Goal: Transaction & Acquisition: Purchase product/service

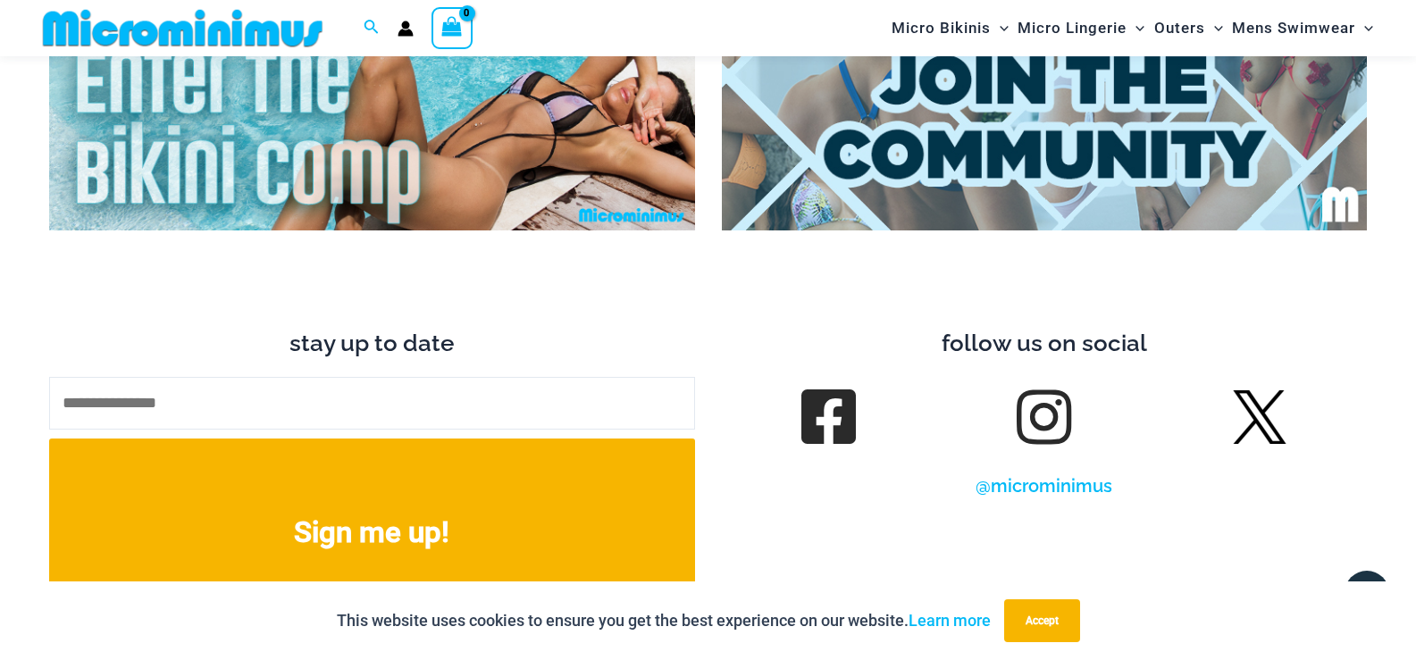
scroll to position [7072, 0]
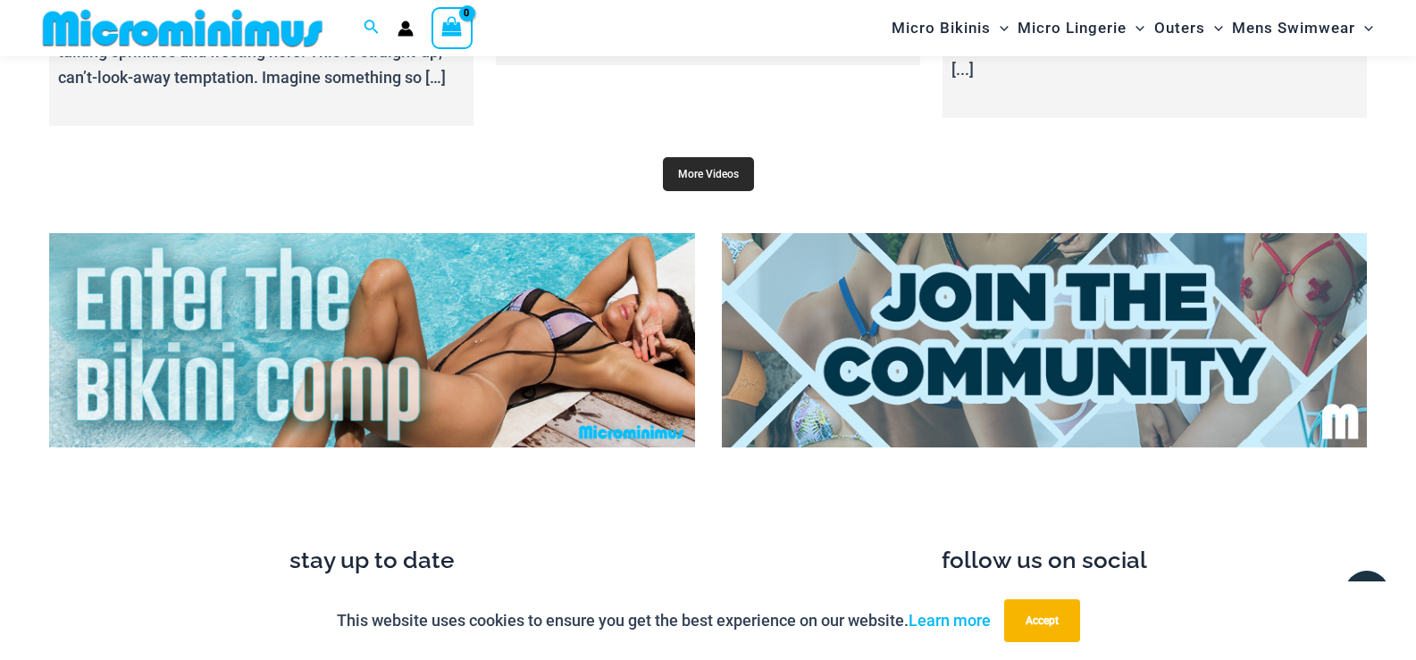
click at [725, 166] on link "More Videos" at bounding box center [708, 174] width 91 height 34
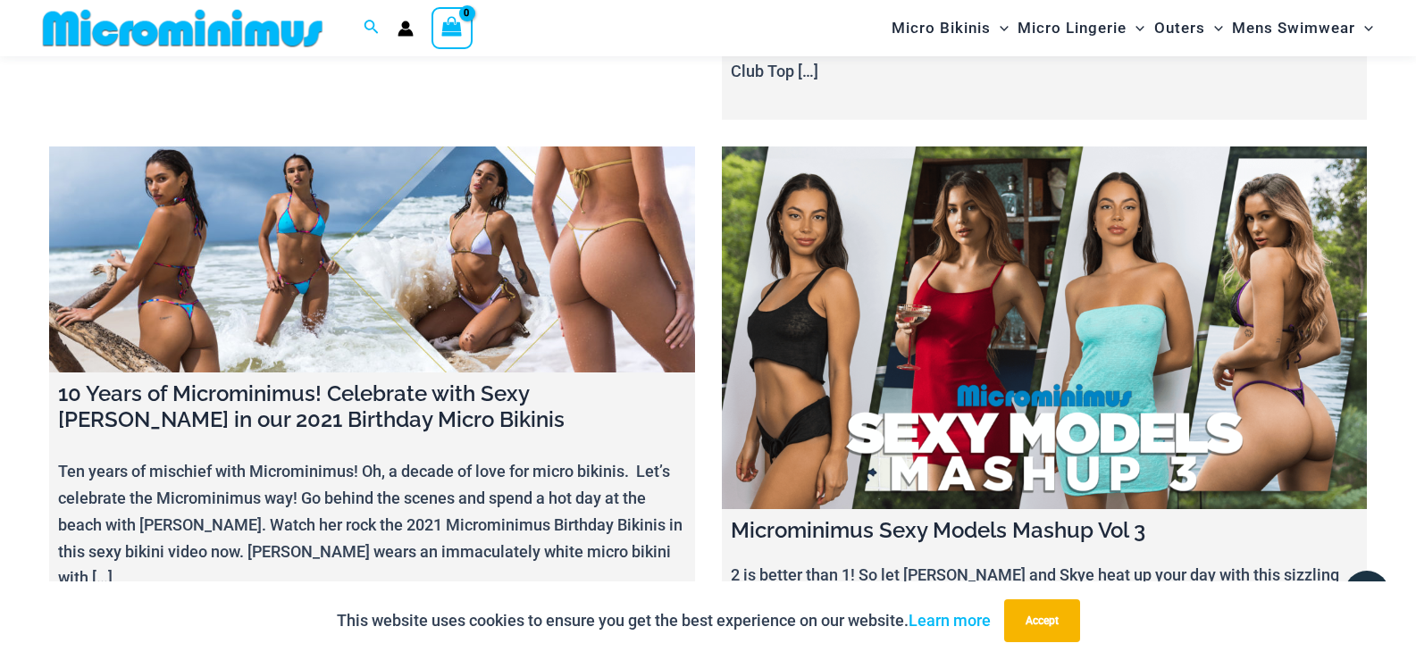
scroll to position [19574, 0]
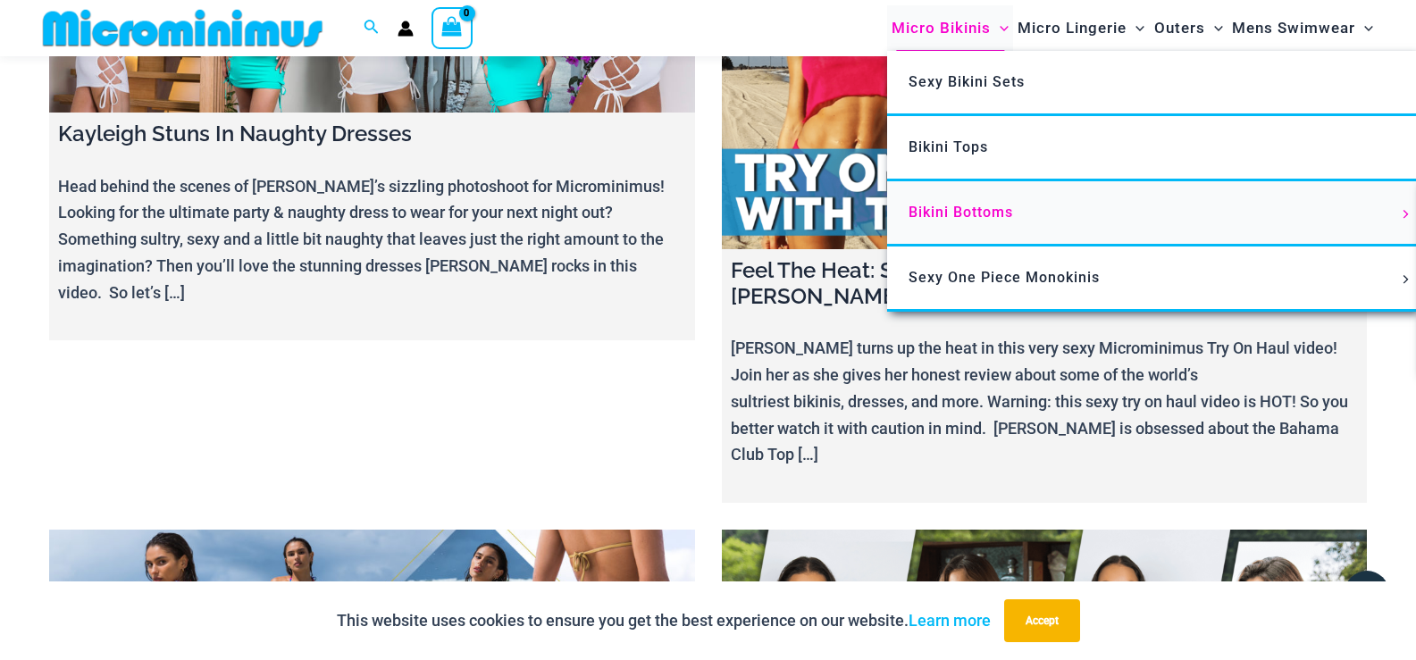
click at [993, 219] on span "Bikini Bottoms" at bounding box center [961, 212] width 105 height 17
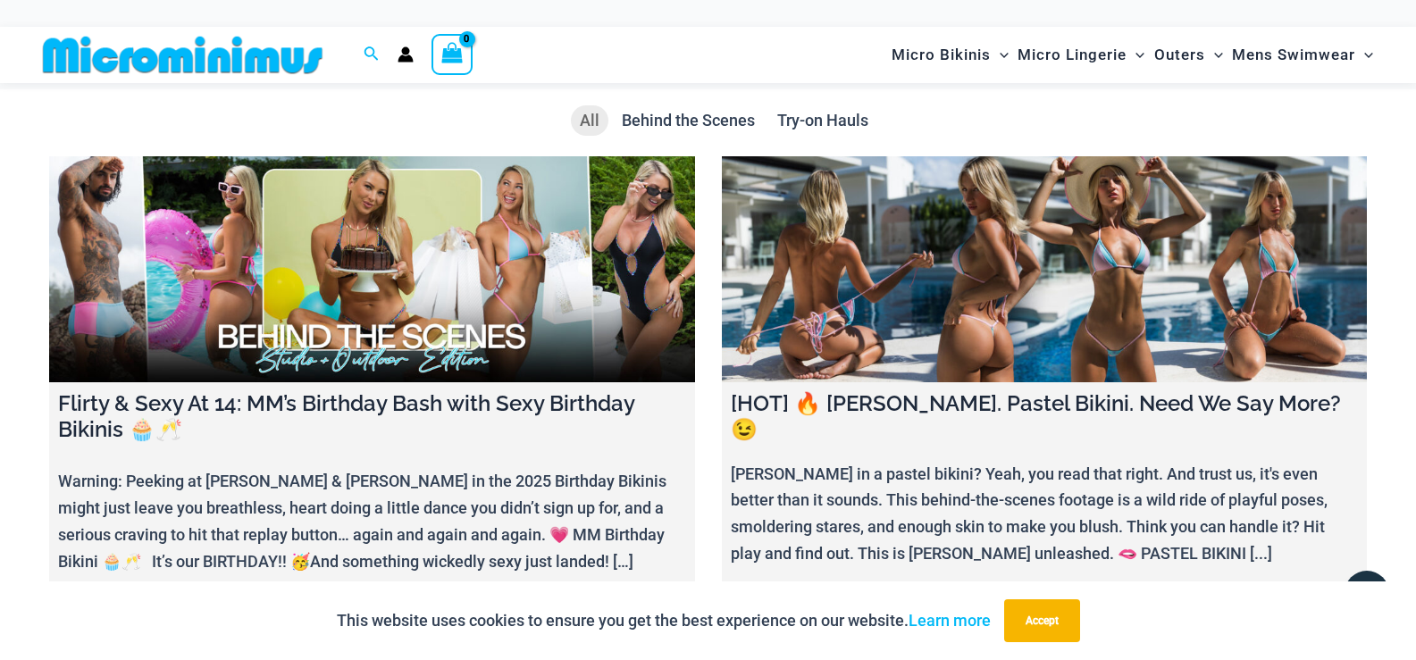
scroll to position [608, 0]
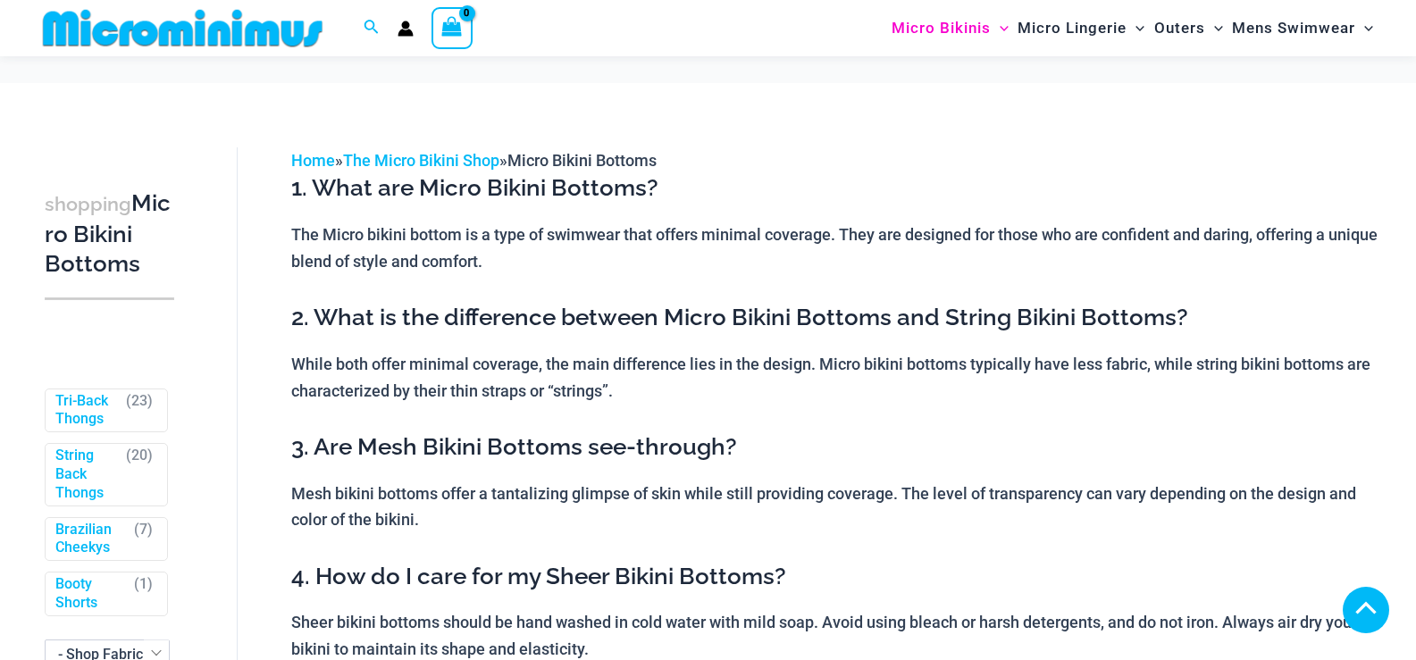
scroll to position [817, 0]
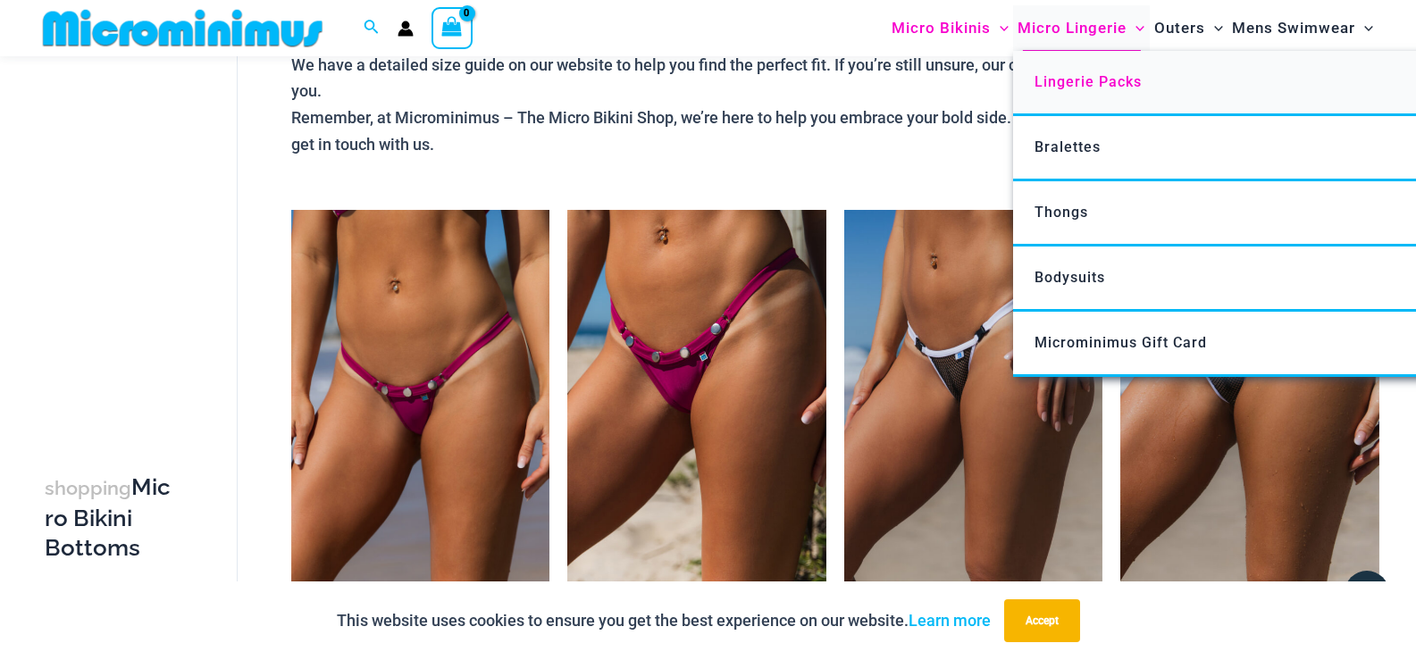
click at [1082, 86] on span "Lingerie Packs" at bounding box center [1088, 81] width 107 height 17
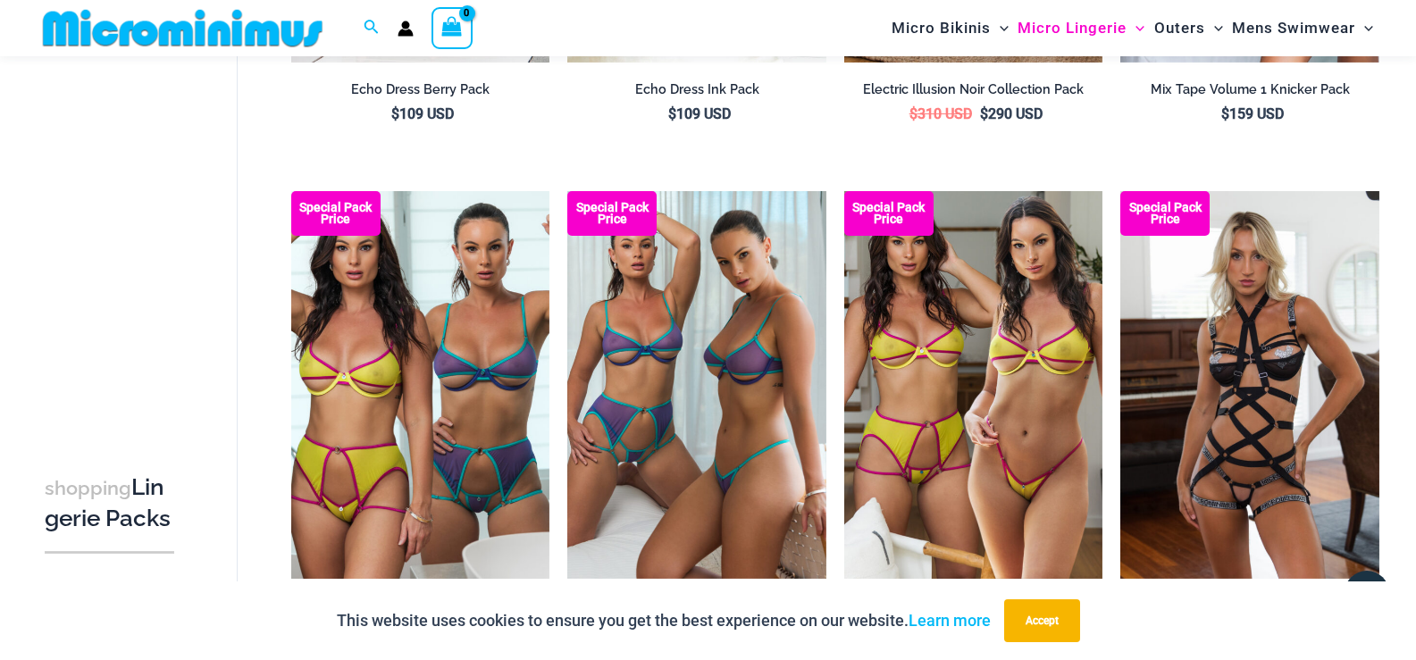
scroll to position [1028, 0]
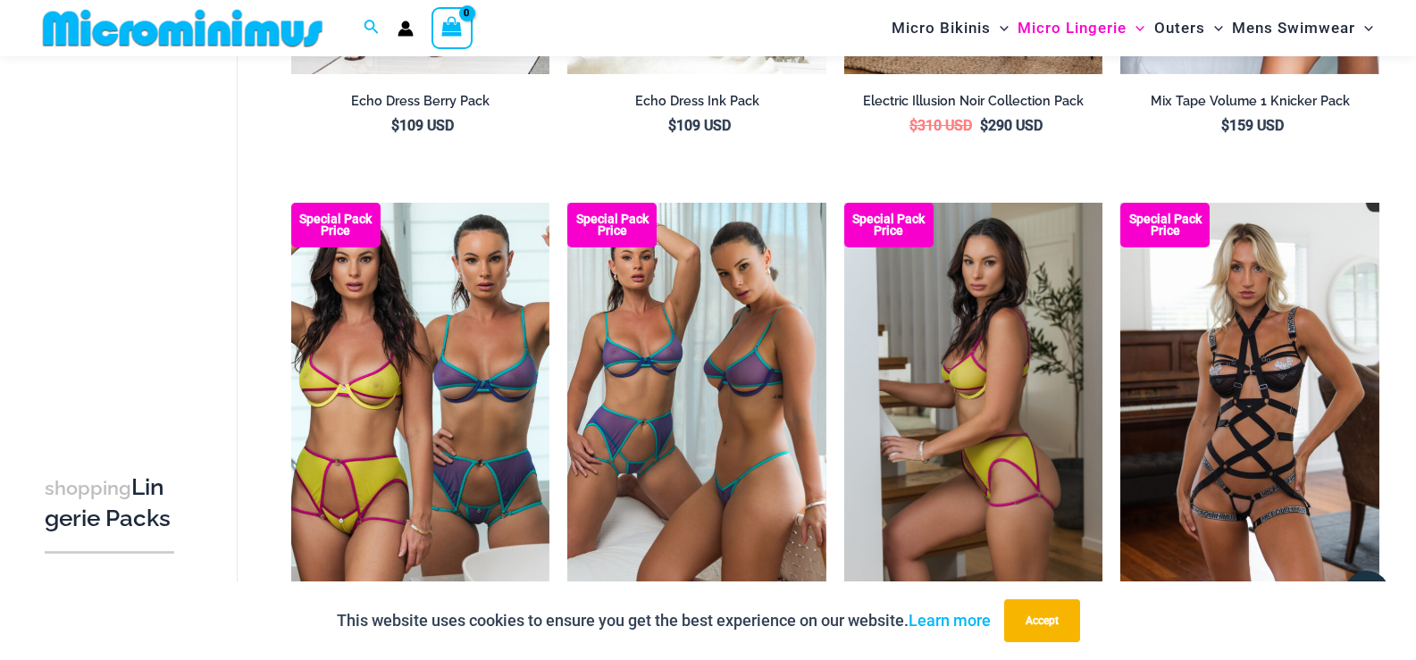
click at [1025, 306] on img at bounding box center [973, 397] width 259 height 388
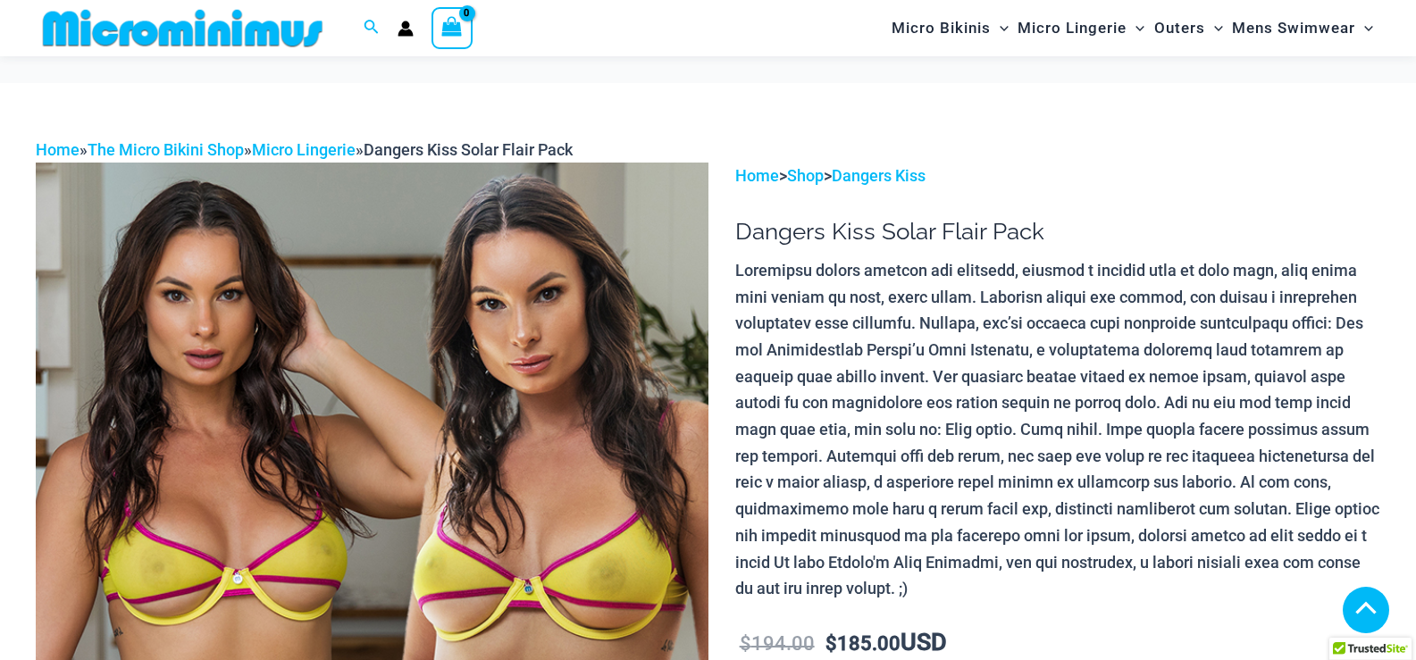
scroll to position [417, 0]
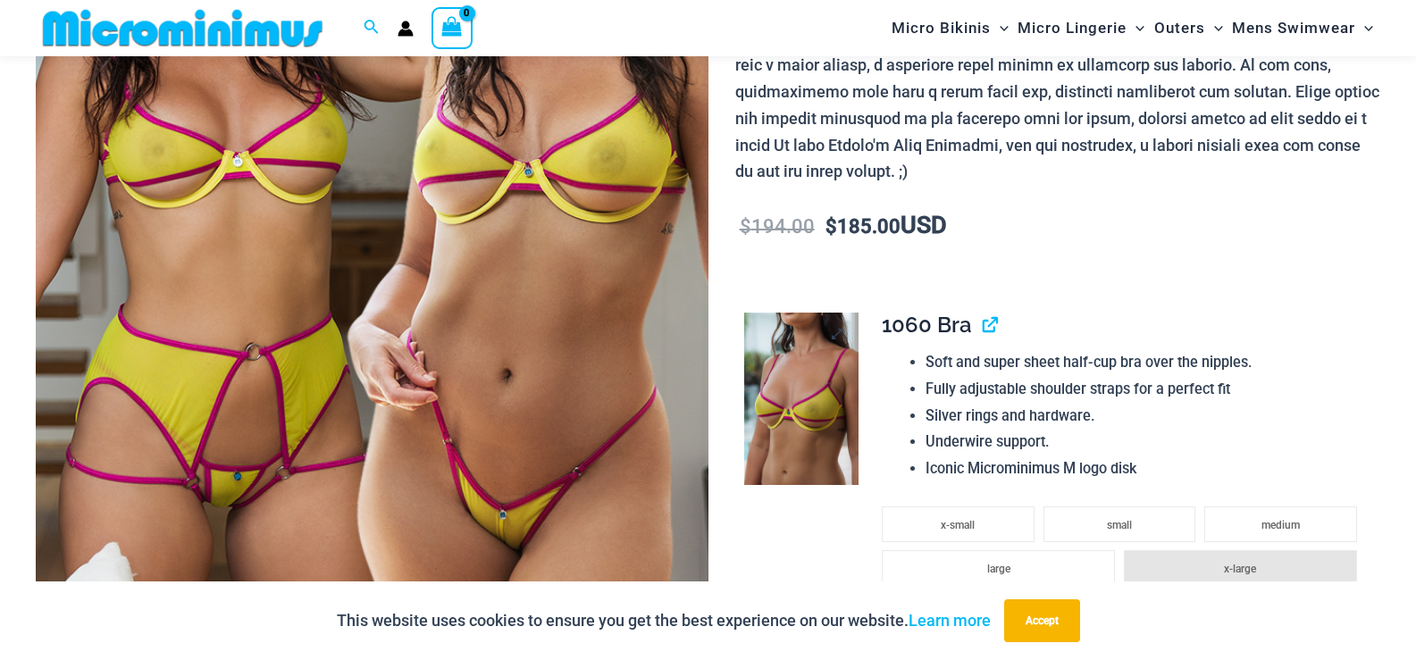
click at [803, 367] on img at bounding box center [801, 399] width 114 height 172
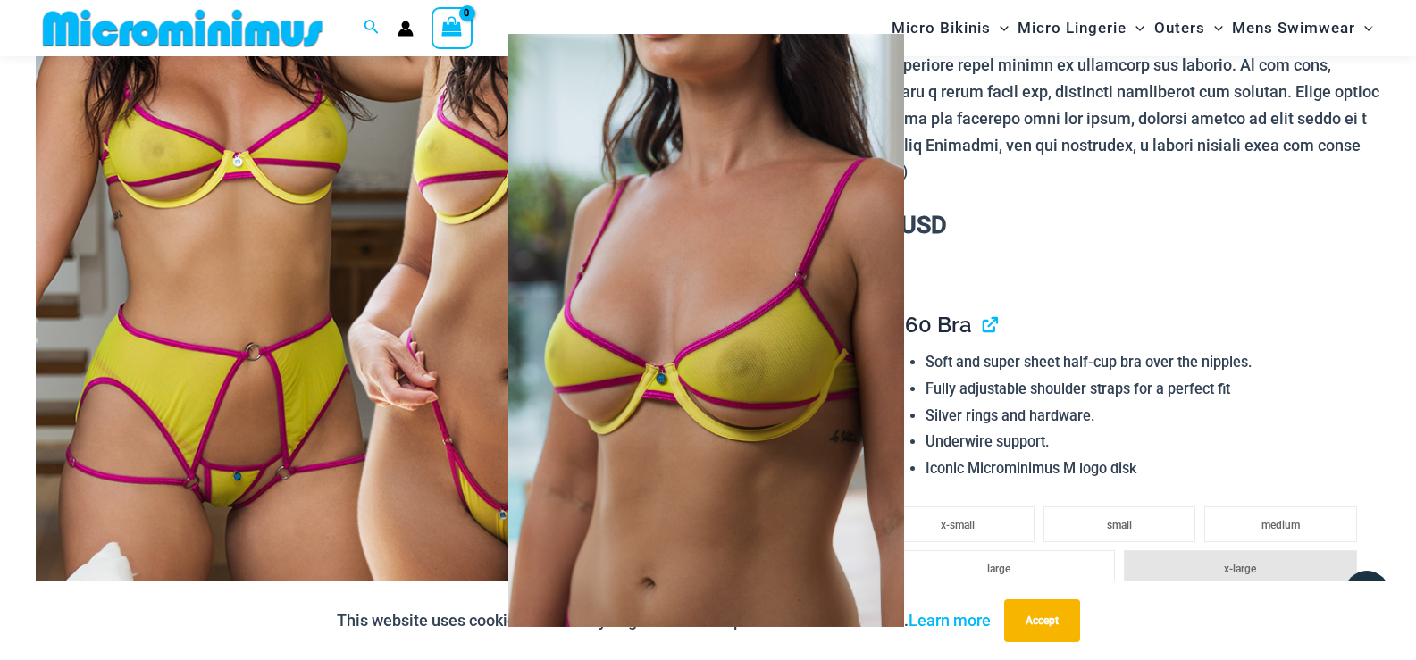
click at [1135, 249] on div at bounding box center [708, 330] width 1416 height 660
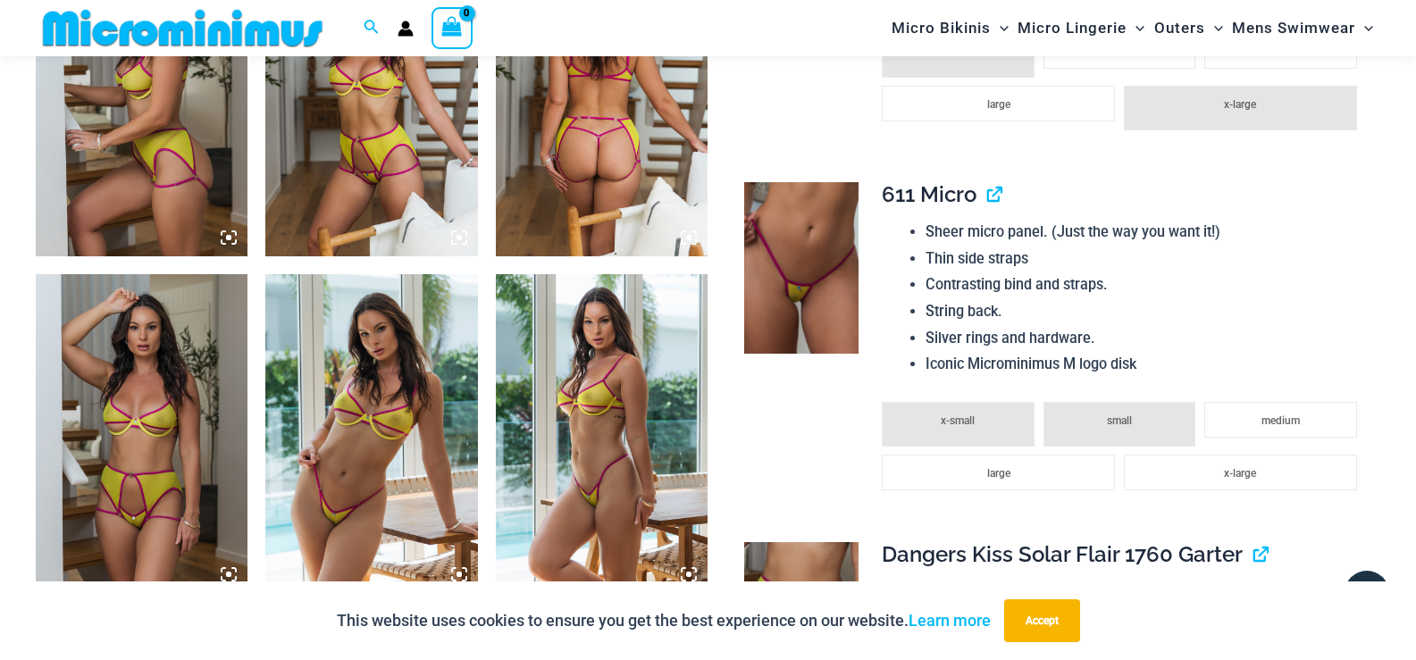
scroll to position [1043, 0]
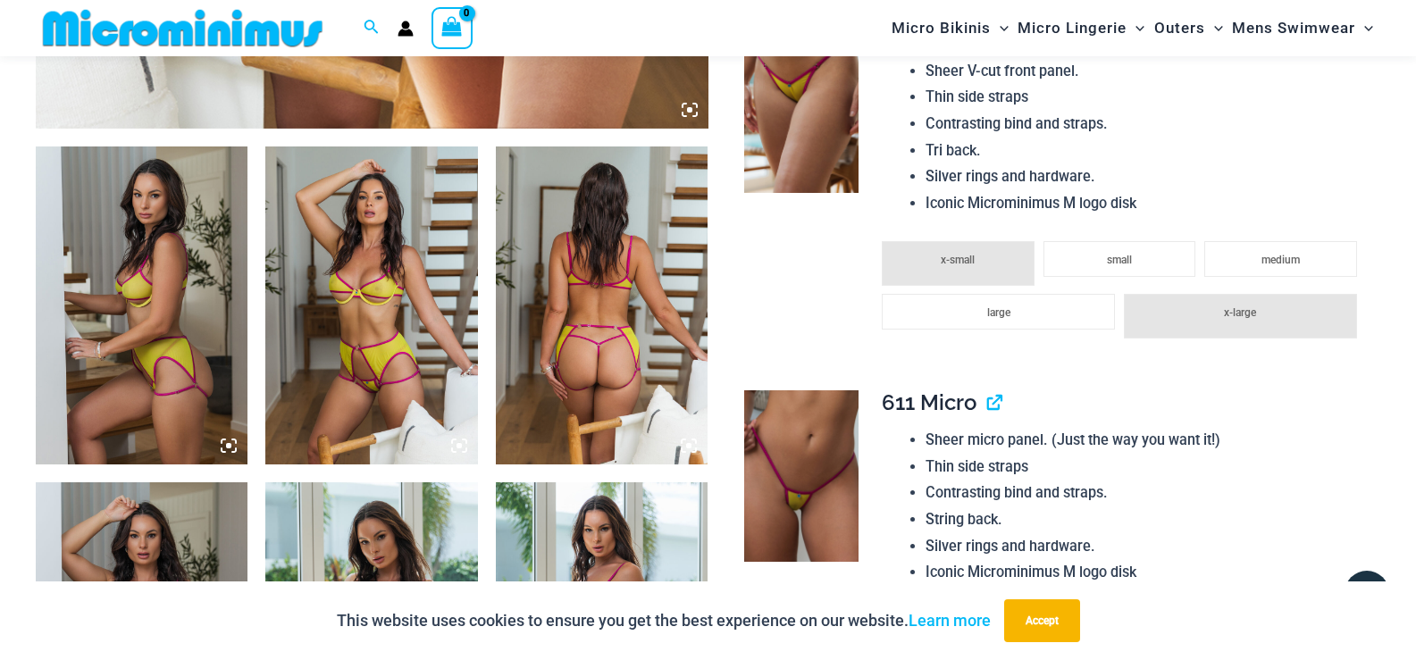
click at [644, 335] on img at bounding box center [602, 306] width 212 height 318
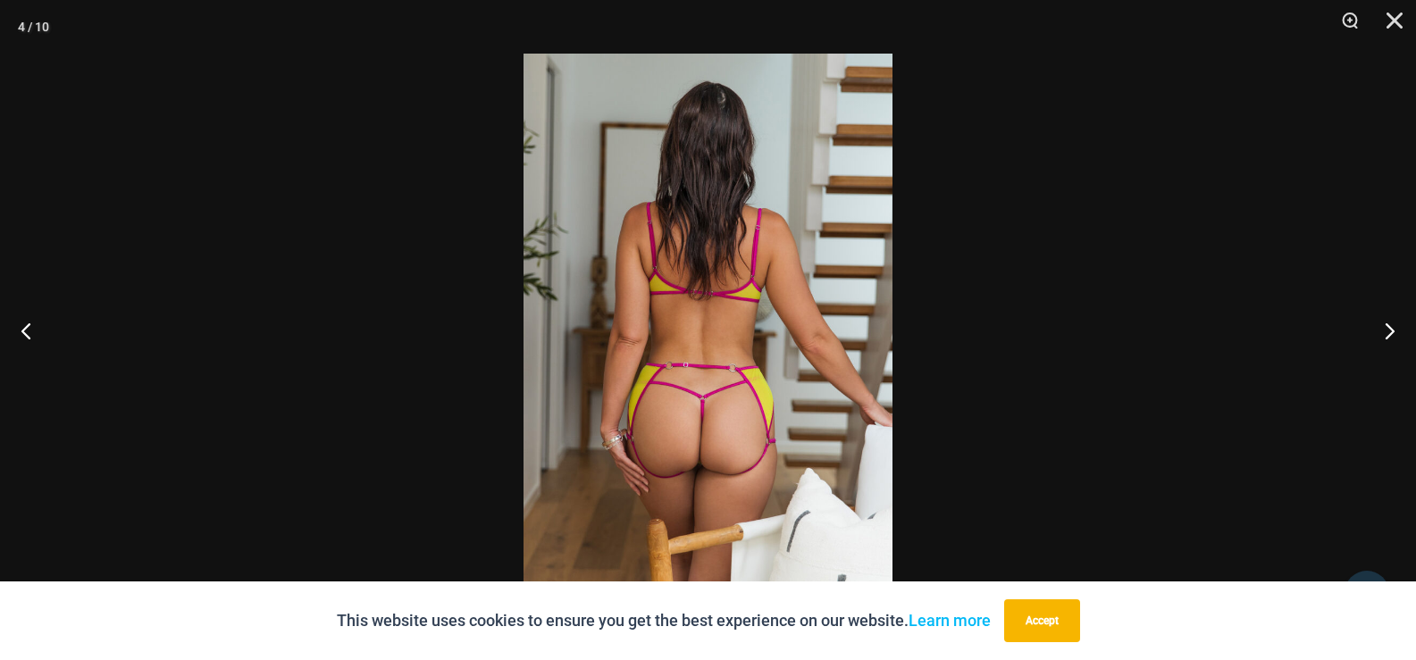
click at [724, 438] on img at bounding box center [708, 330] width 369 height 553
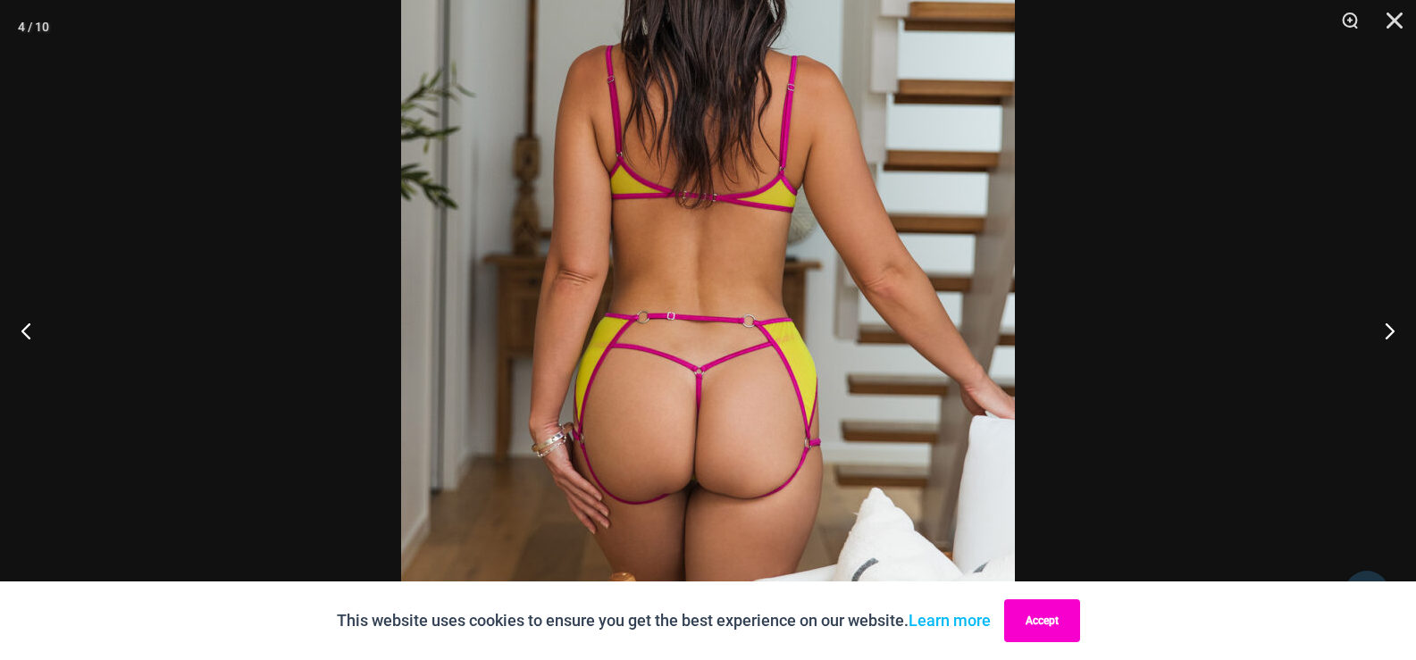
click at [1064, 612] on button "Accept" at bounding box center [1042, 621] width 76 height 43
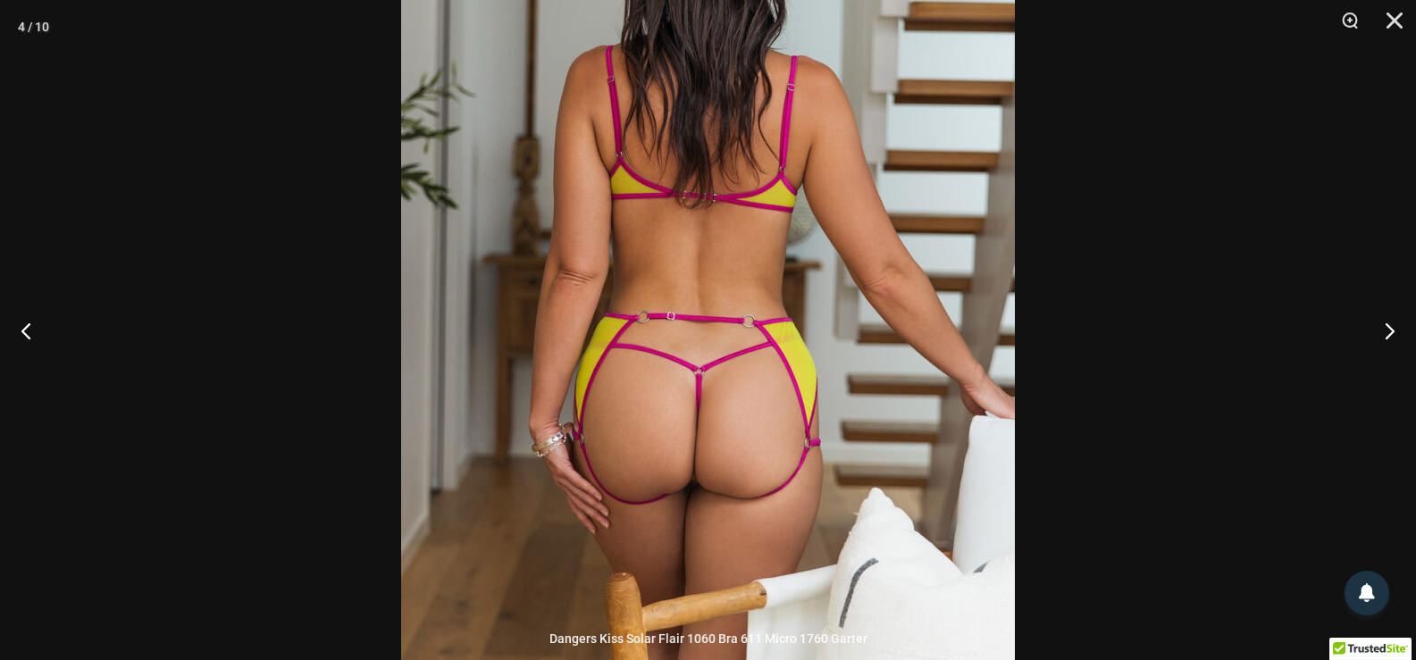
click at [1178, 282] on div at bounding box center [708, 330] width 1416 height 660
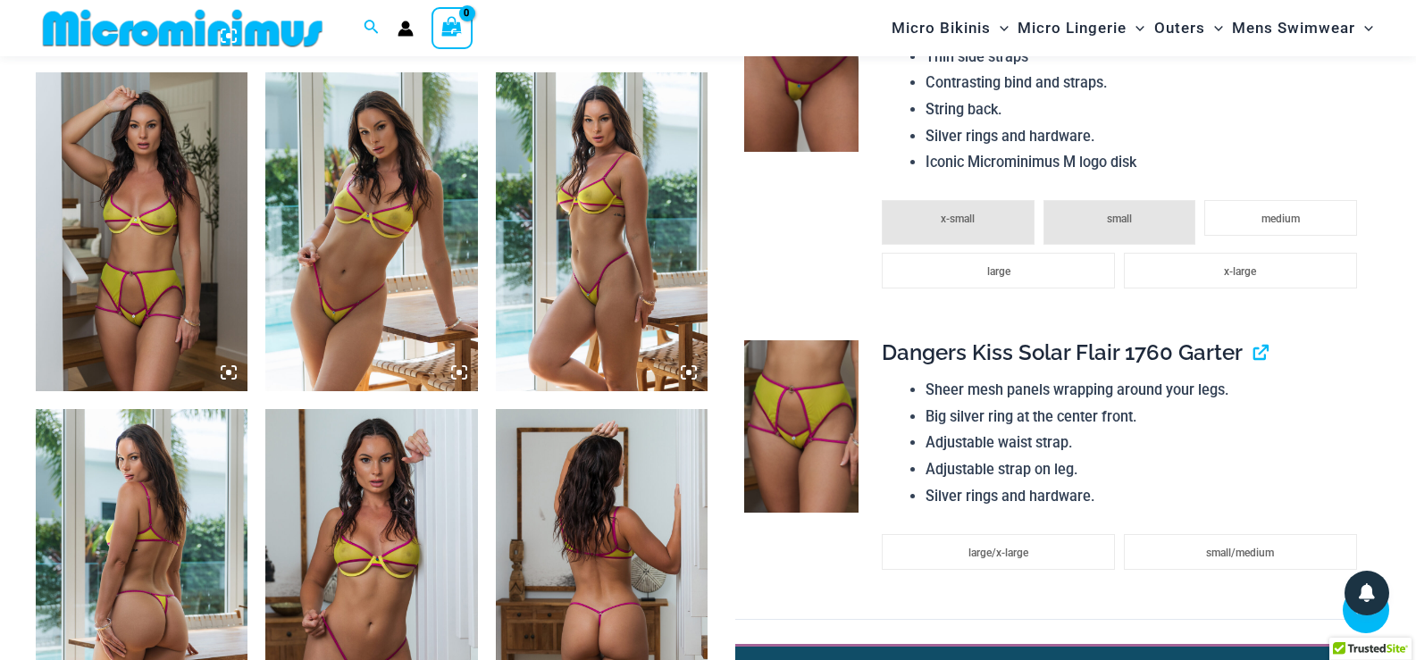
scroll to position [1459, 0]
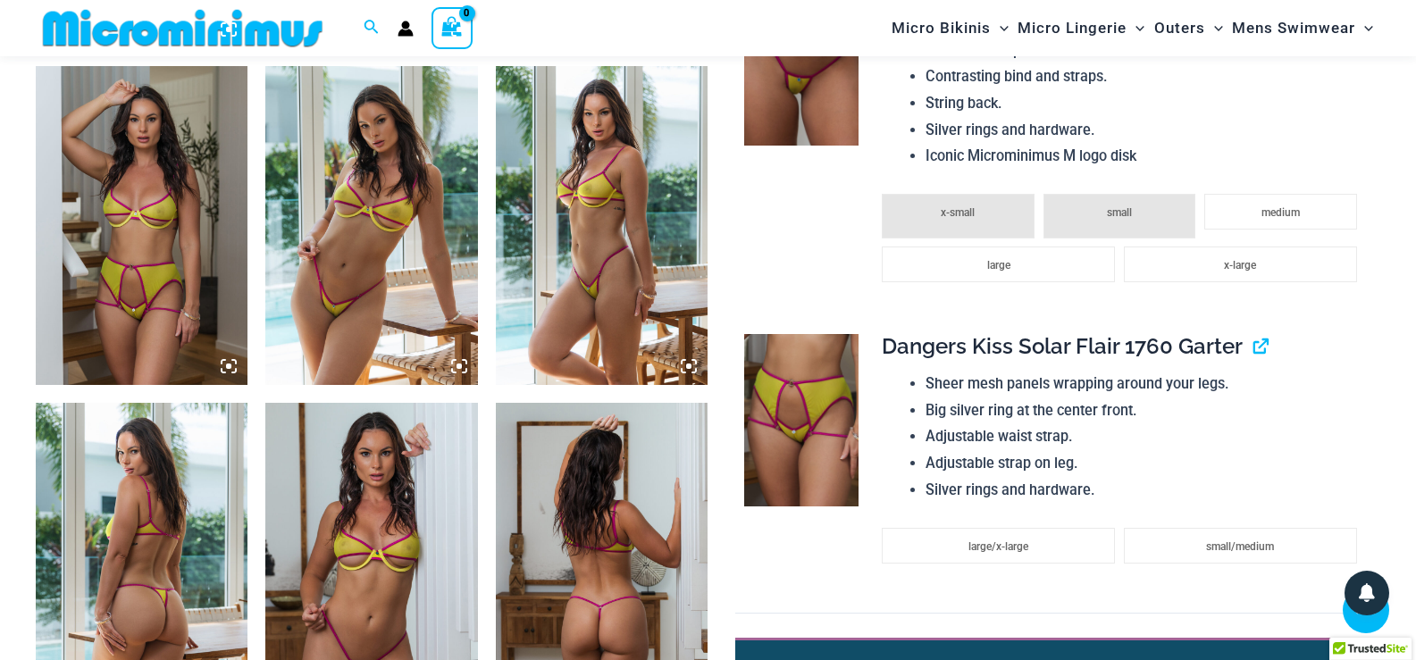
click at [604, 200] on img at bounding box center [602, 225] width 212 height 318
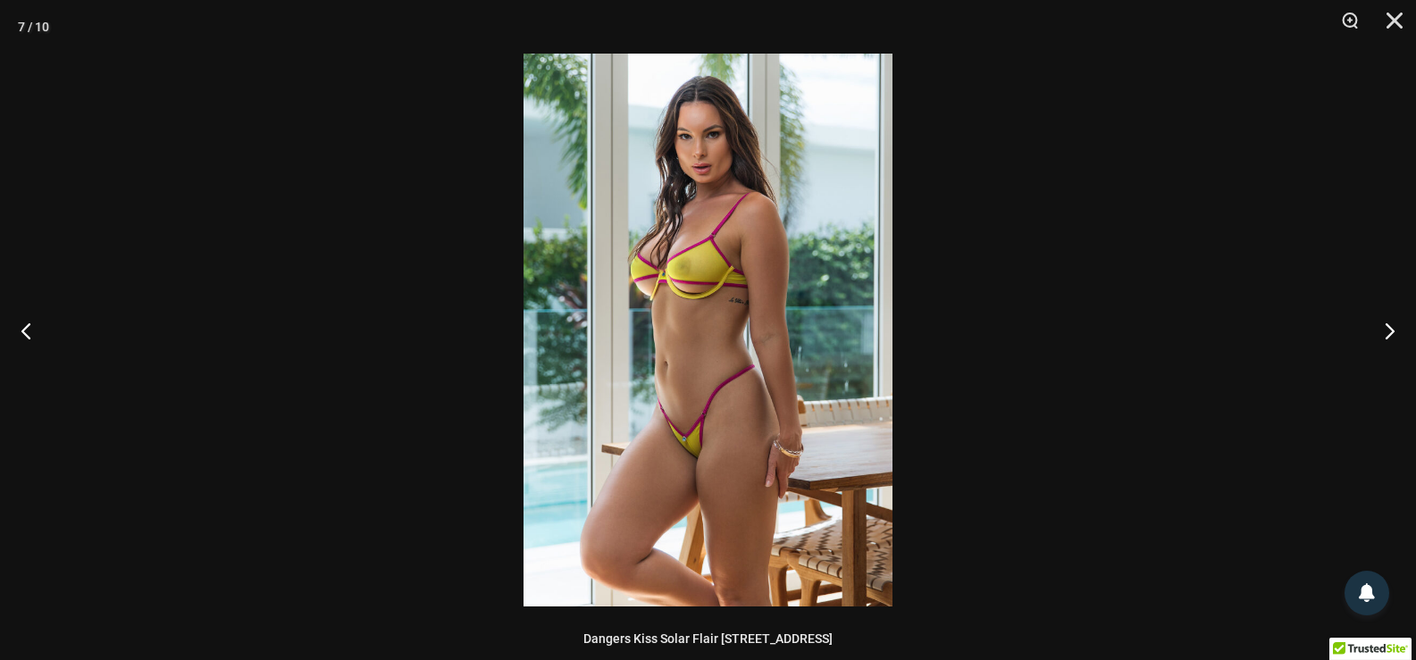
click at [689, 300] on img at bounding box center [708, 330] width 369 height 553
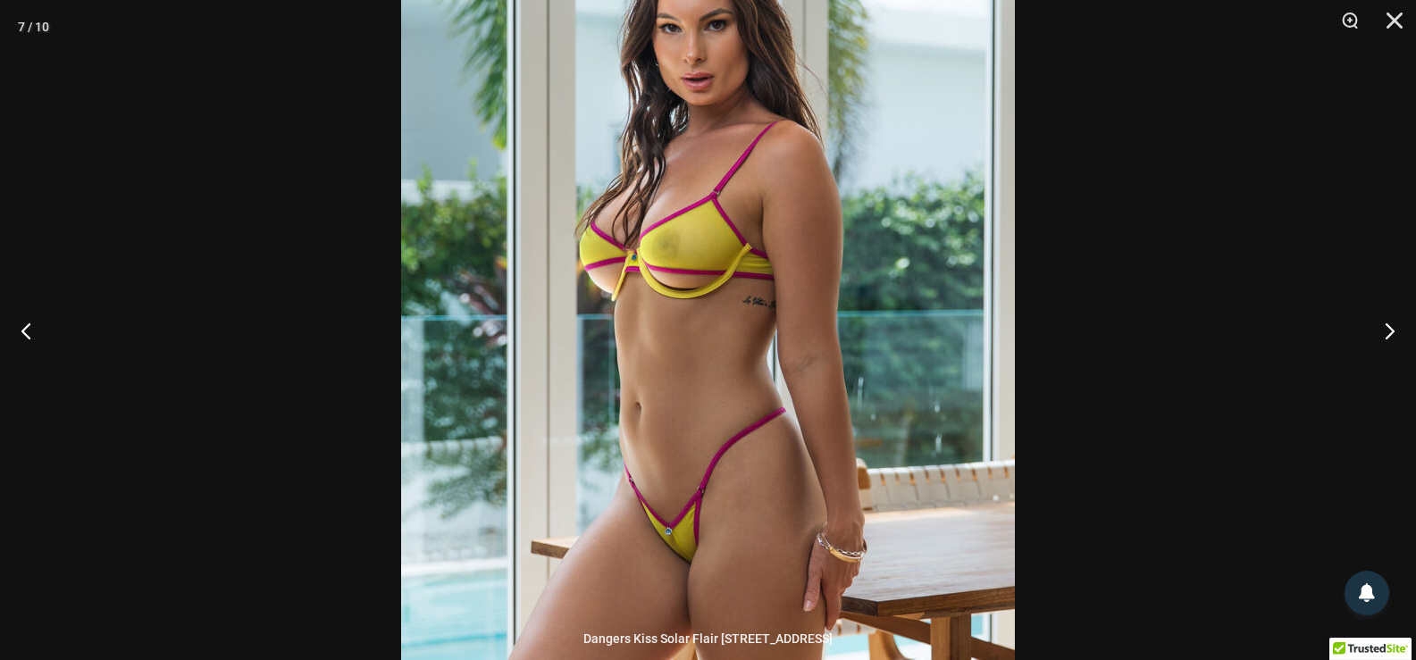
click at [690, 297] on img at bounding box center [708, 350] width 614 height 920
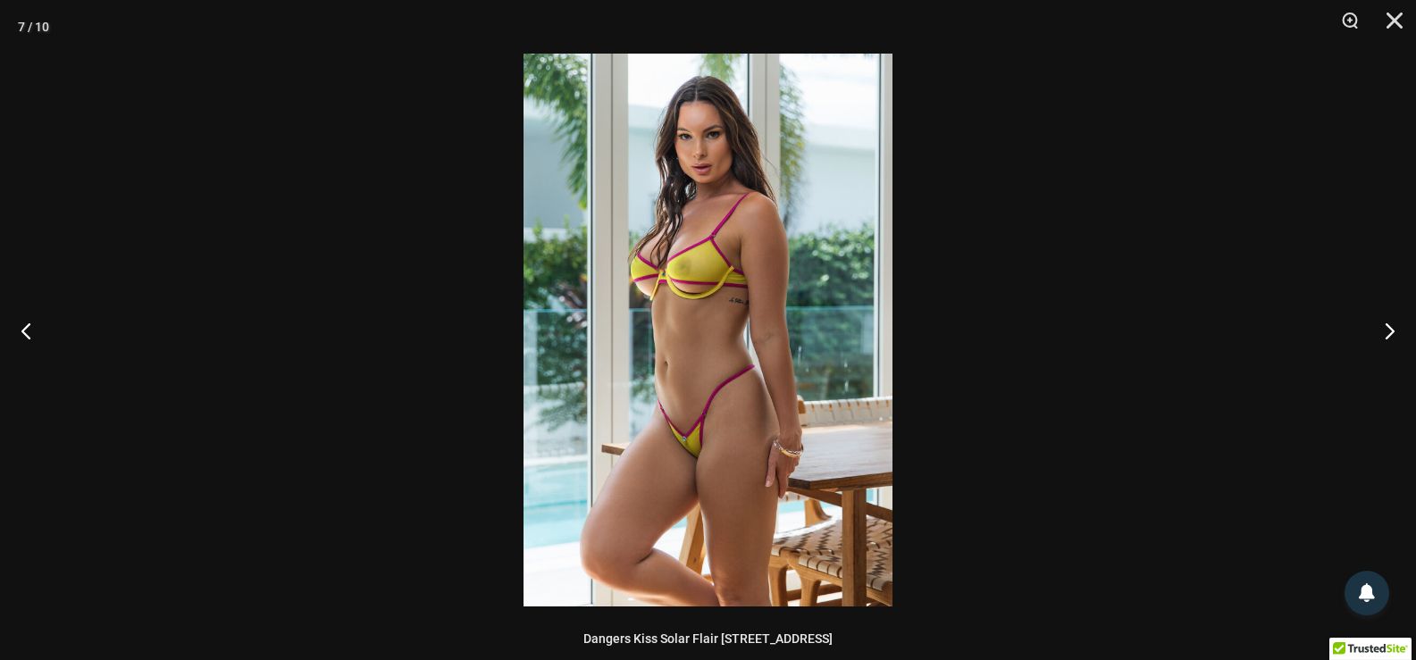
click at [1077, 306] on div at bounding box center [708, 330] width 1416 height 660
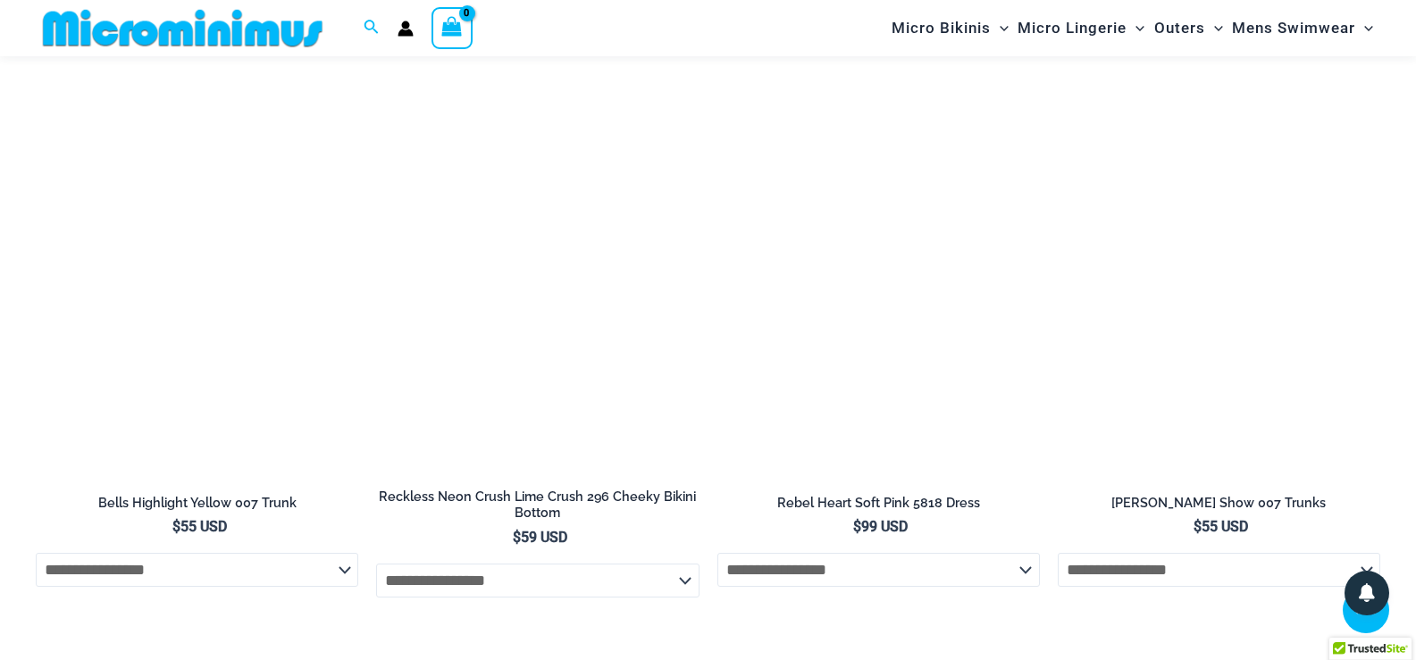
scroll to position [4571, 0]
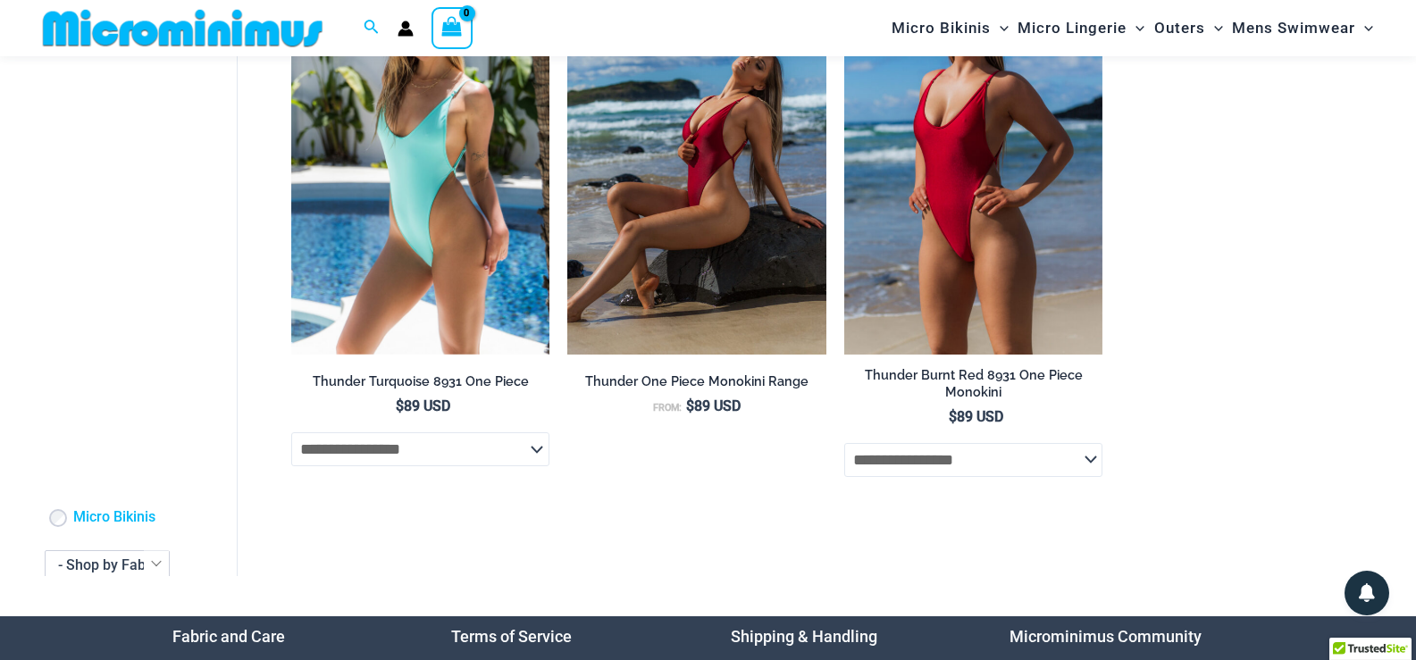
scroll to position [191, 0]
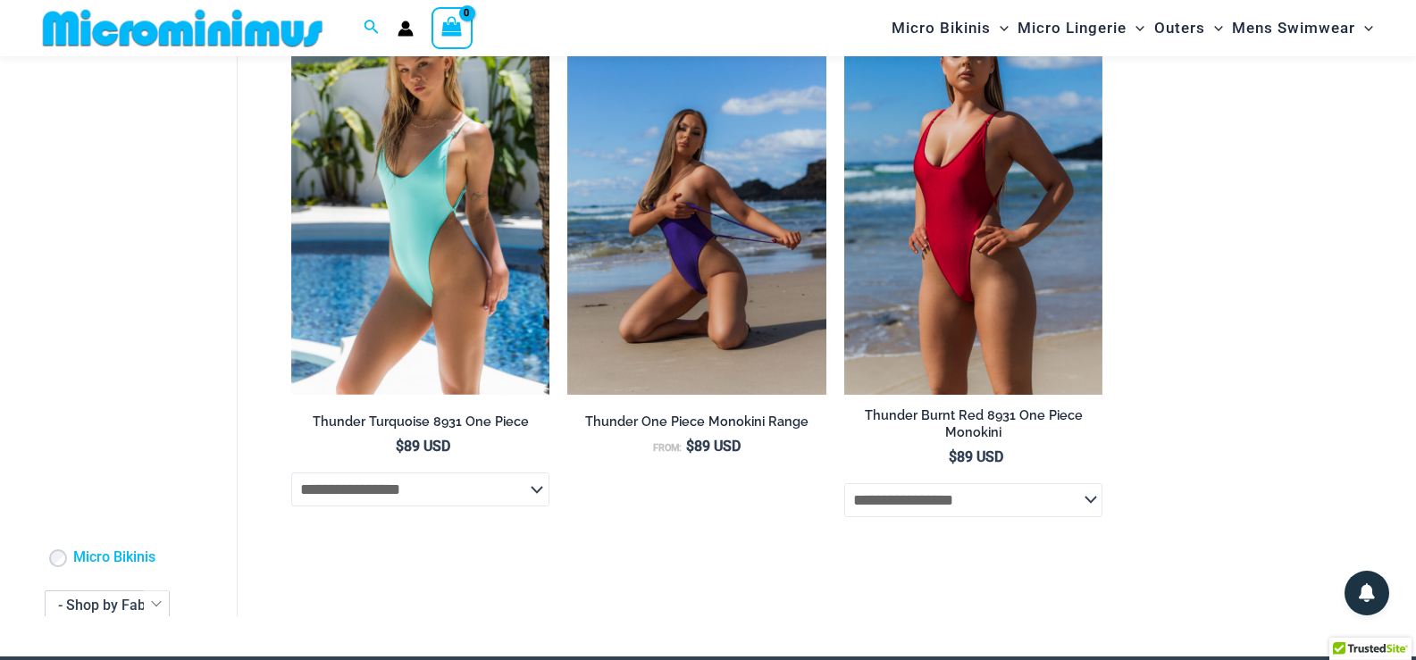
click at [749, 273] on img at bounding box center [696, 200] width 259 height 388
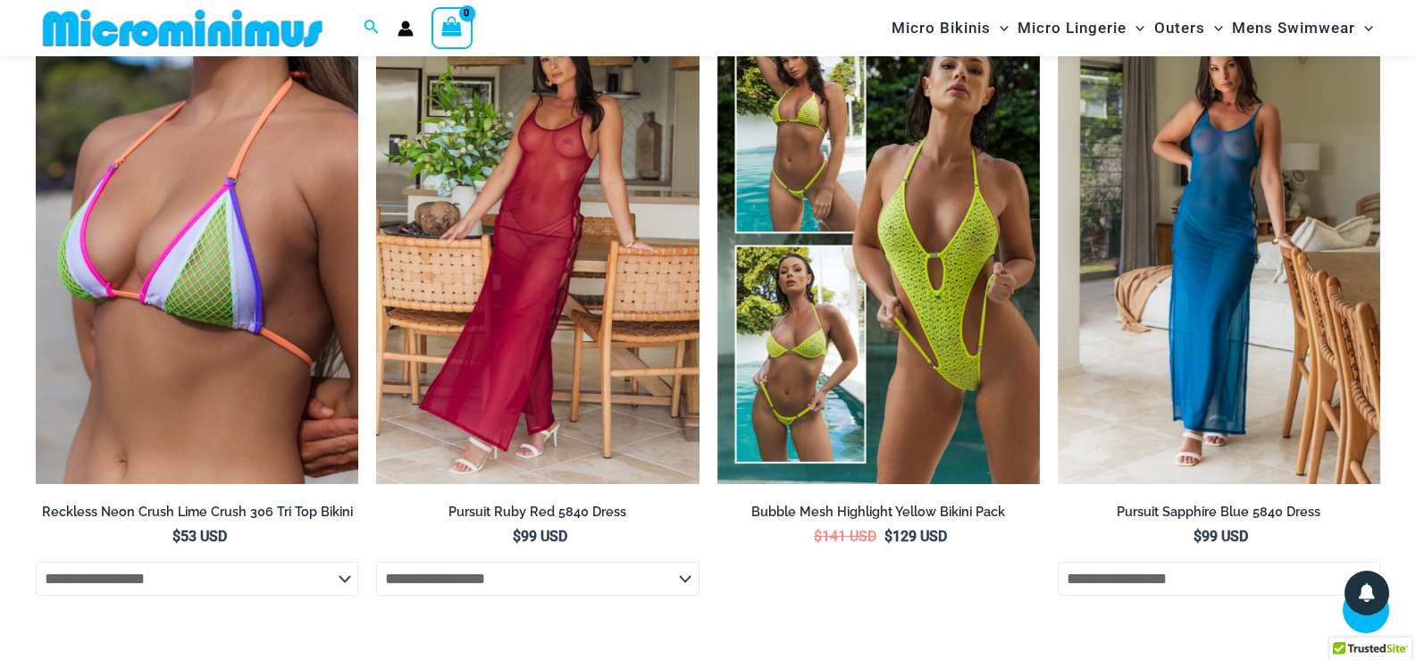
scroll to position [4573, 0]
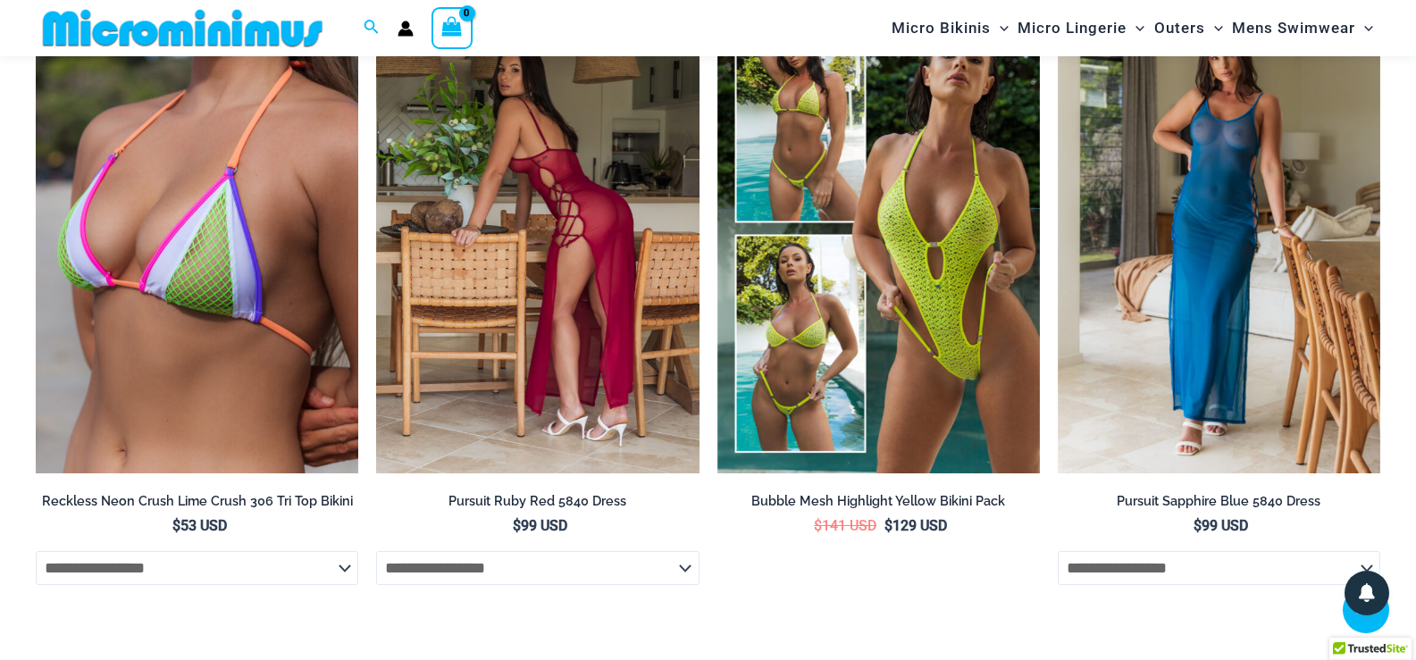
click at [614, 165] on img at bounding box center [537, 231] width 323 height 484
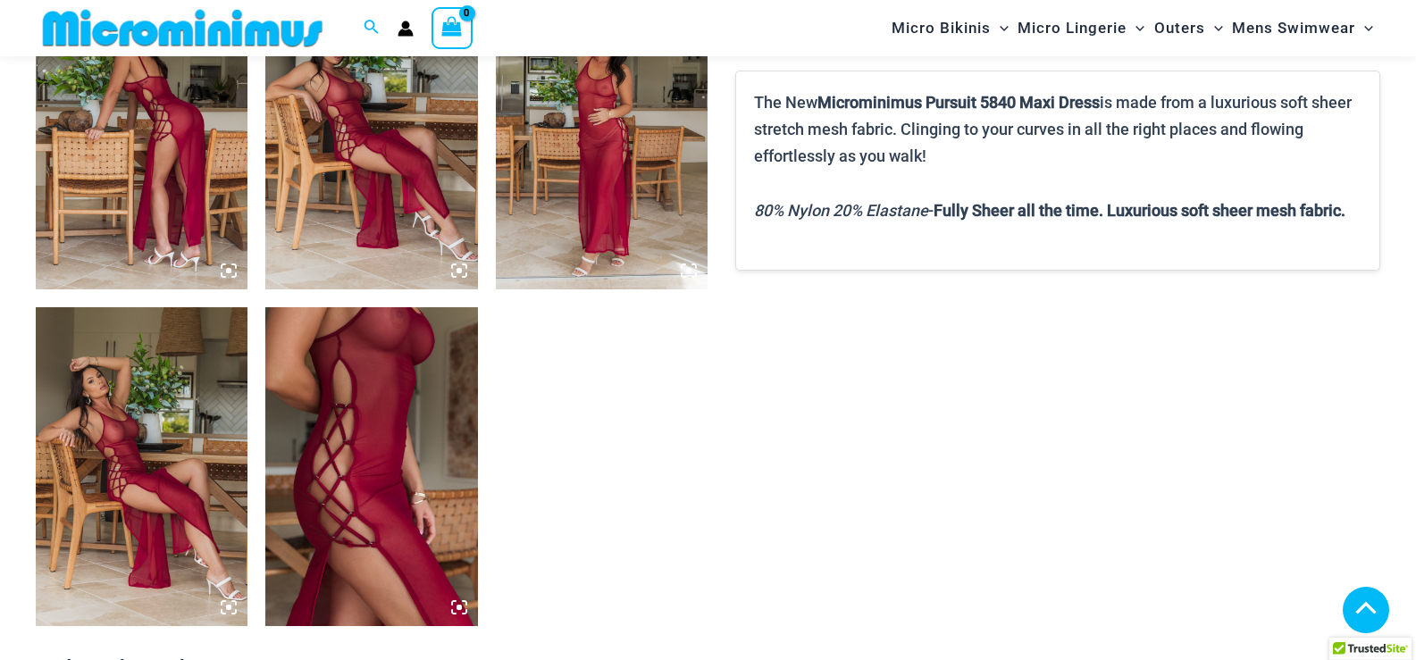
scroll to position [1443, 0]
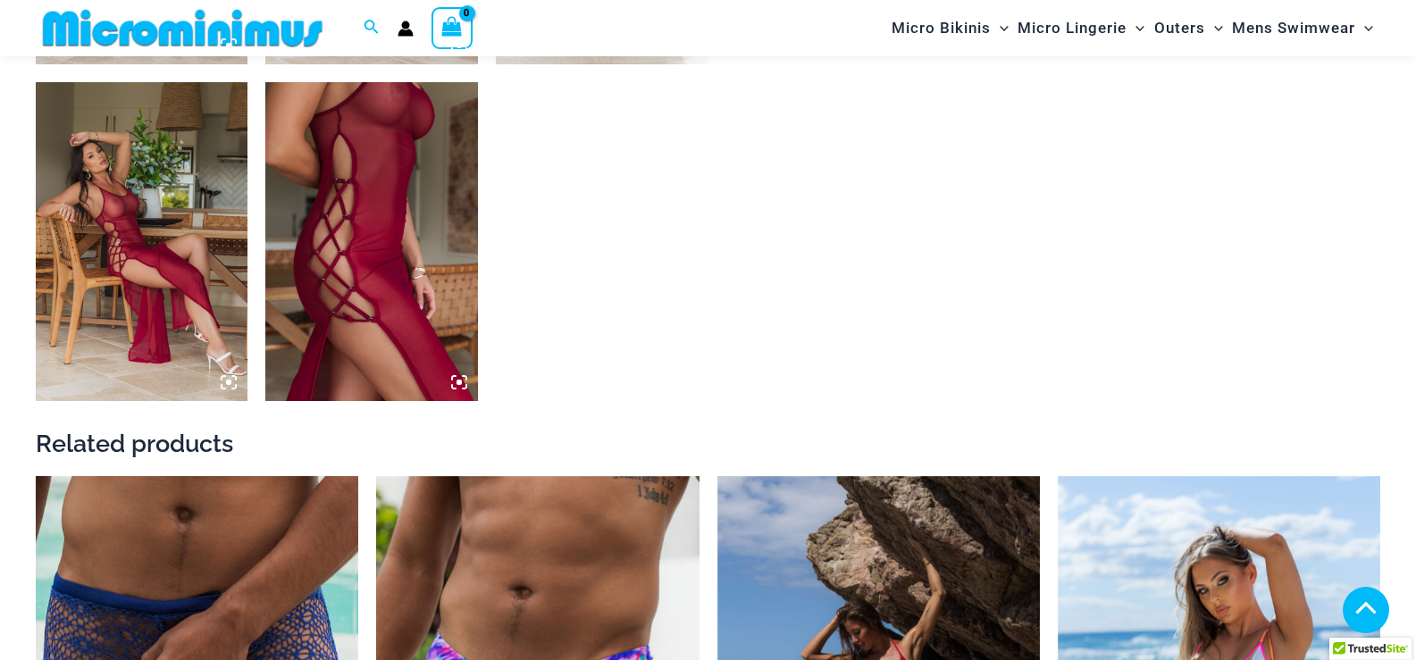
click at [417, 125] on img at bounding box center [371, 241] width 212 height 318
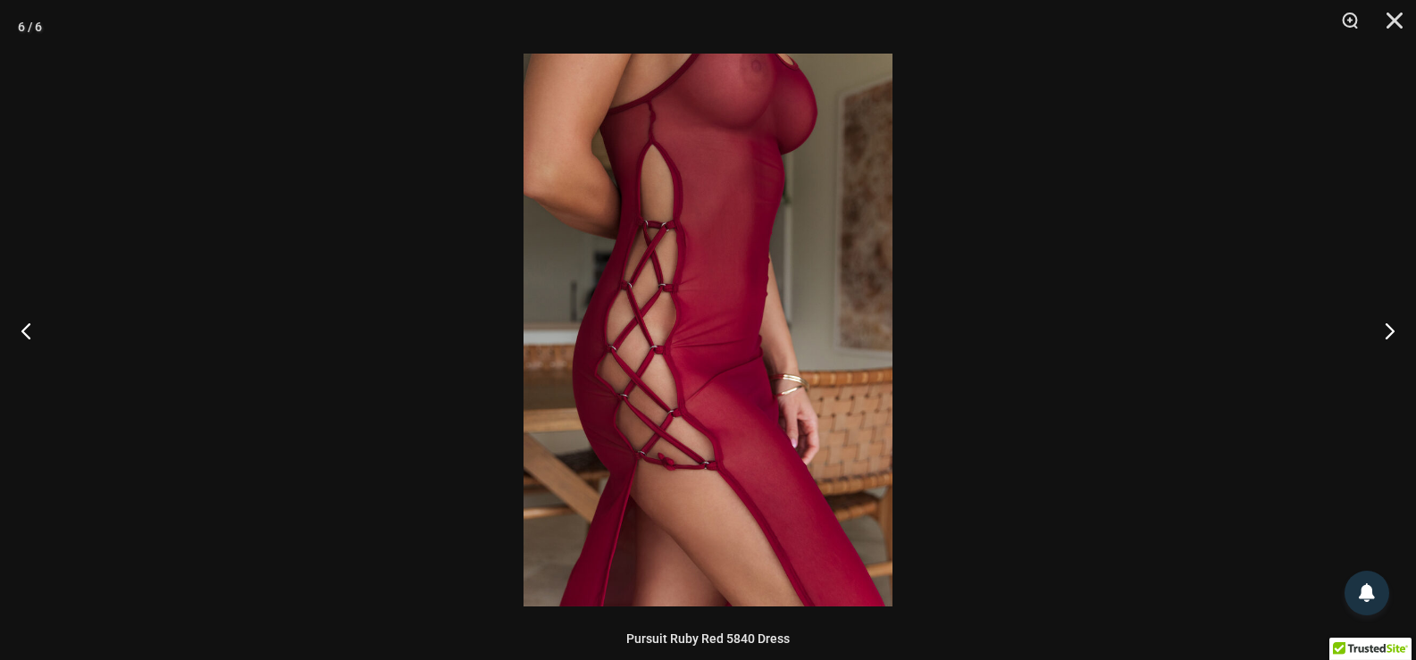
click at [812, 92] on img at bounding box center [708, 330] width 369 height 553
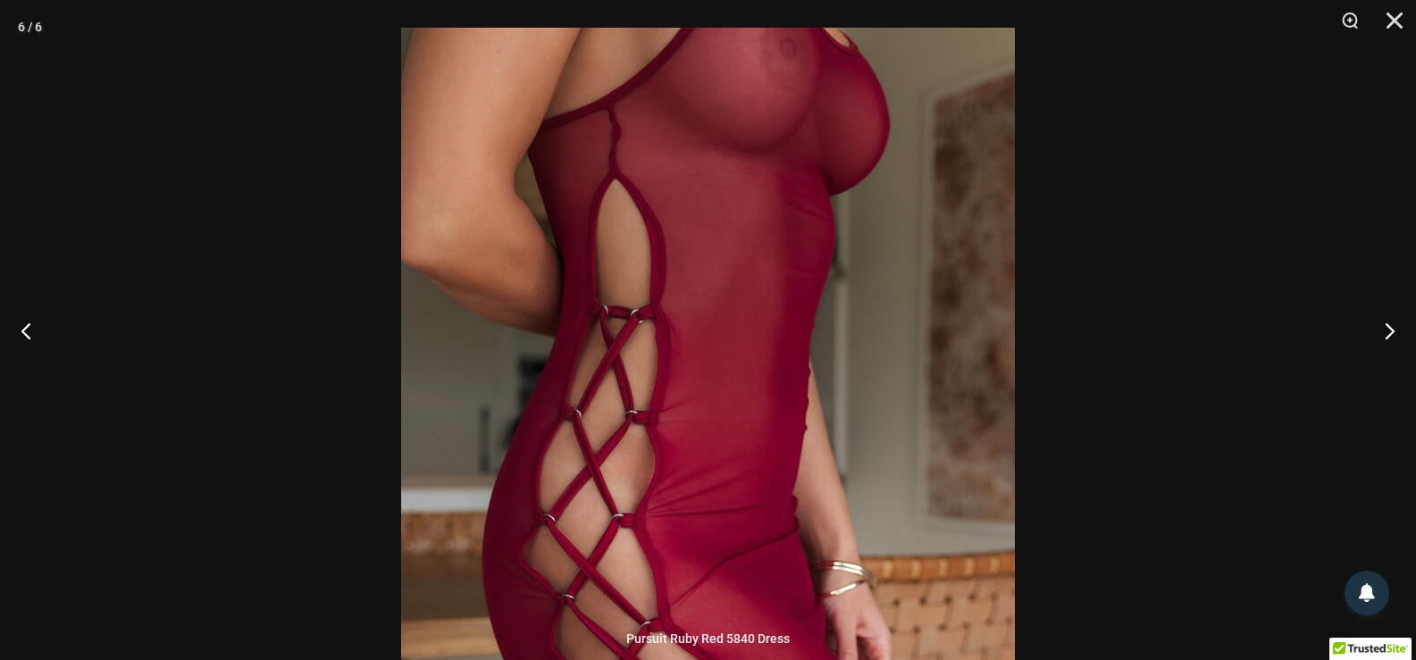
click at [806, 167] on img at bounding box center [708, 488] width 614 height 920
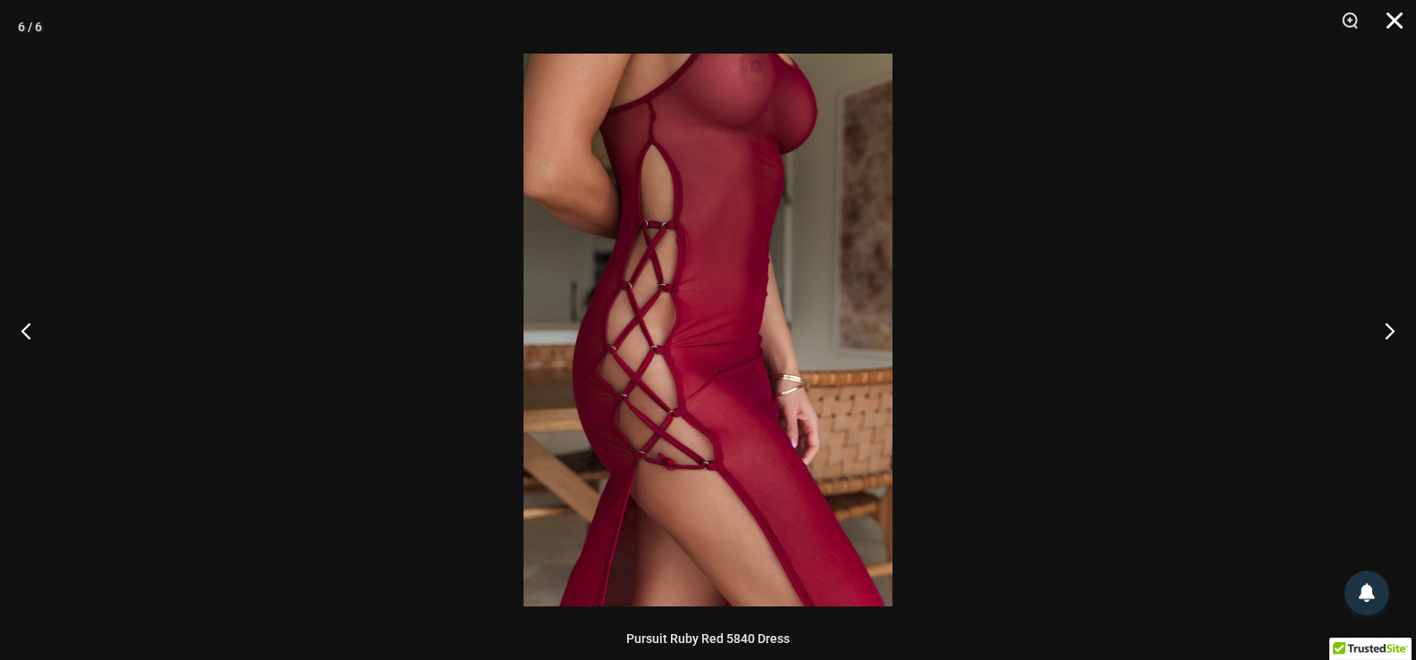
click at [1392, 24] on button "Close" at bounding box center [1388, 27] width 45 height 54
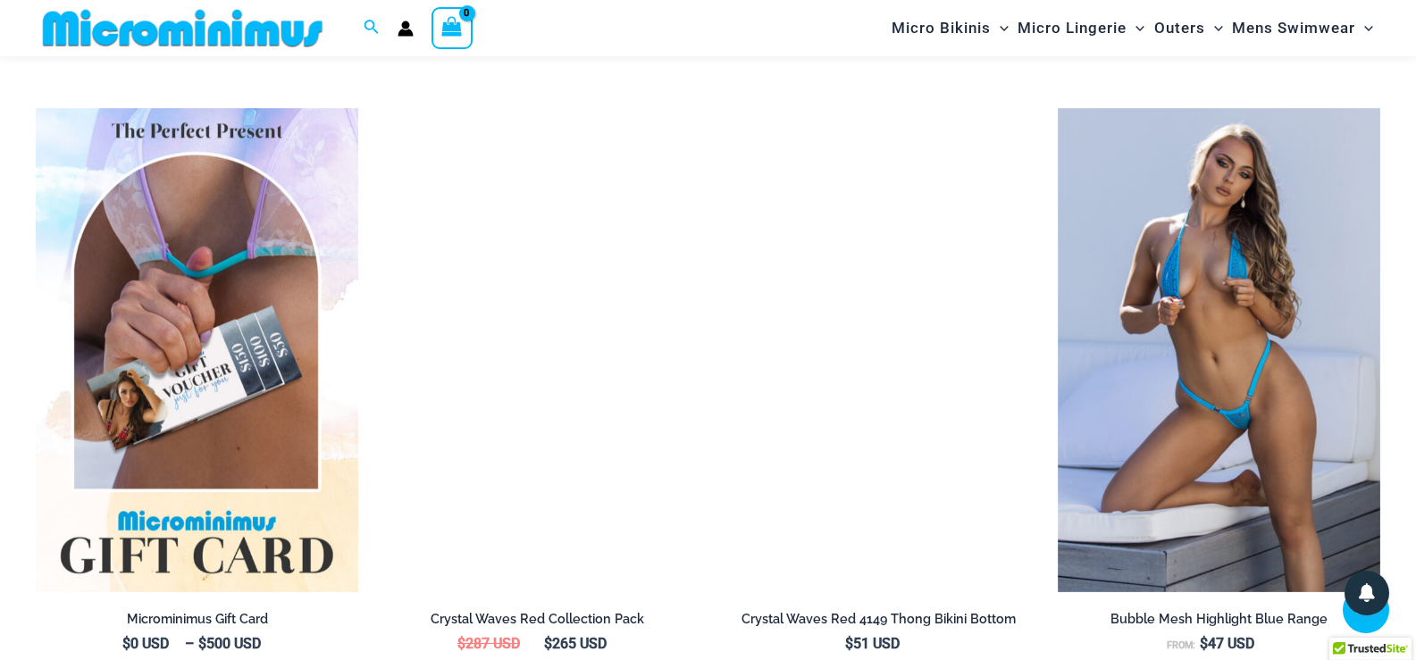
scroll to position [3111, 0]
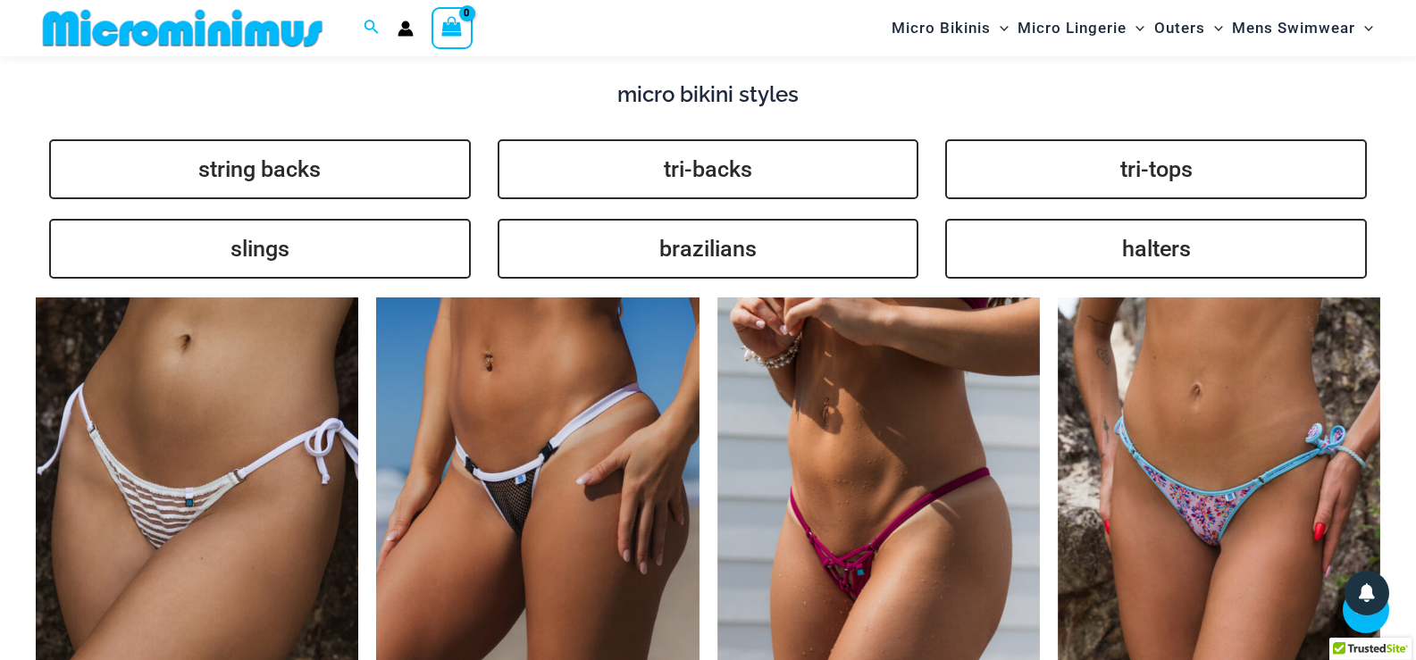
scroll to position [4362, 0]
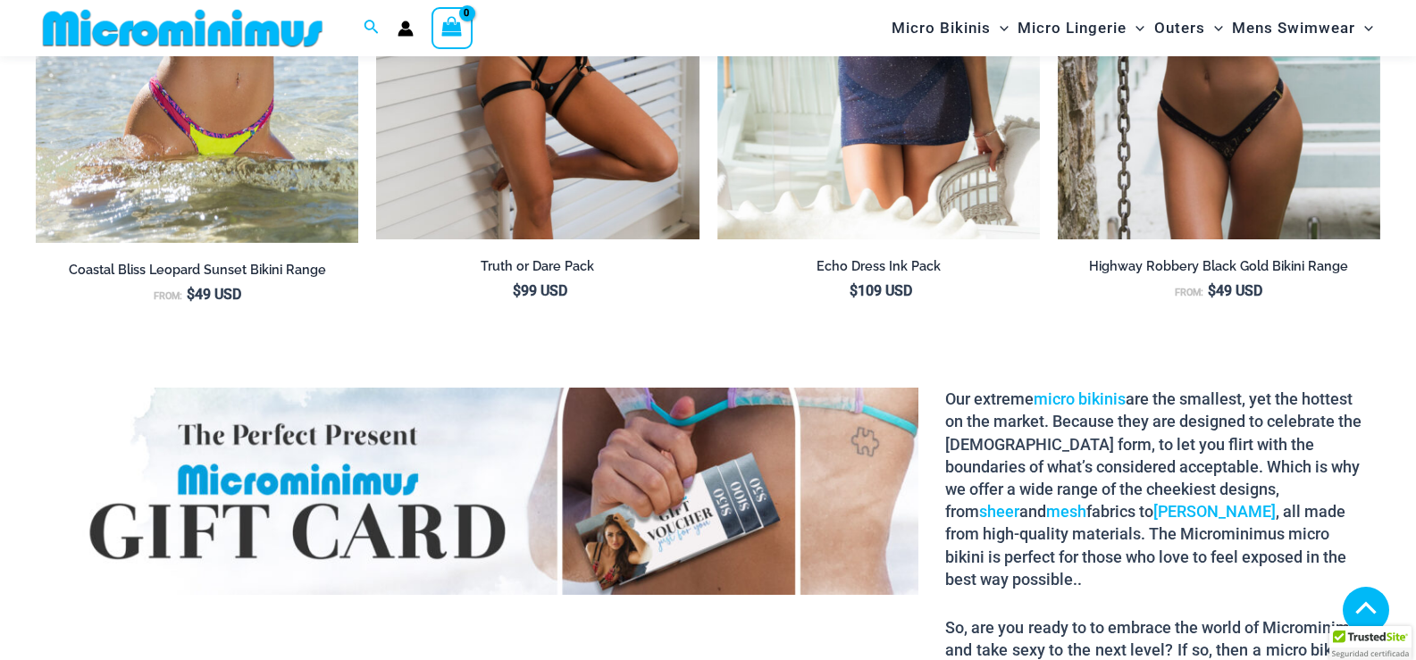
scroll to position [3111, 0]
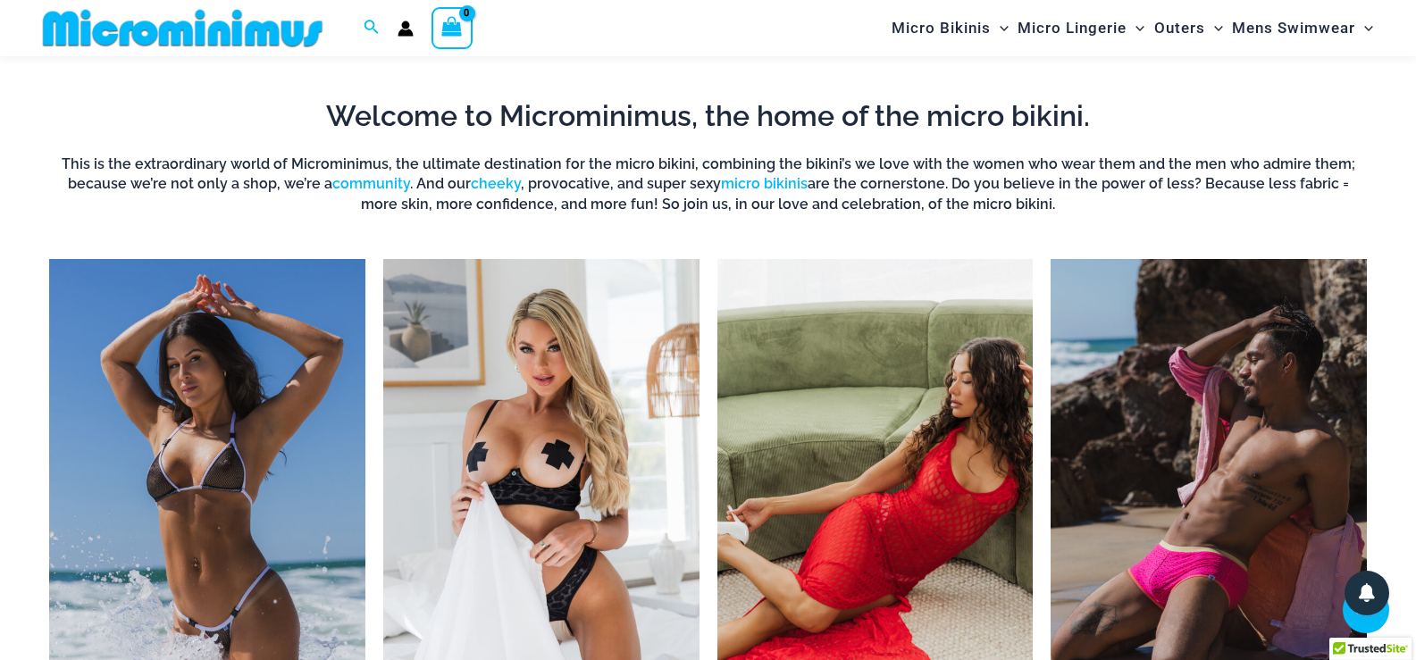
scroll to position [1235, 0]
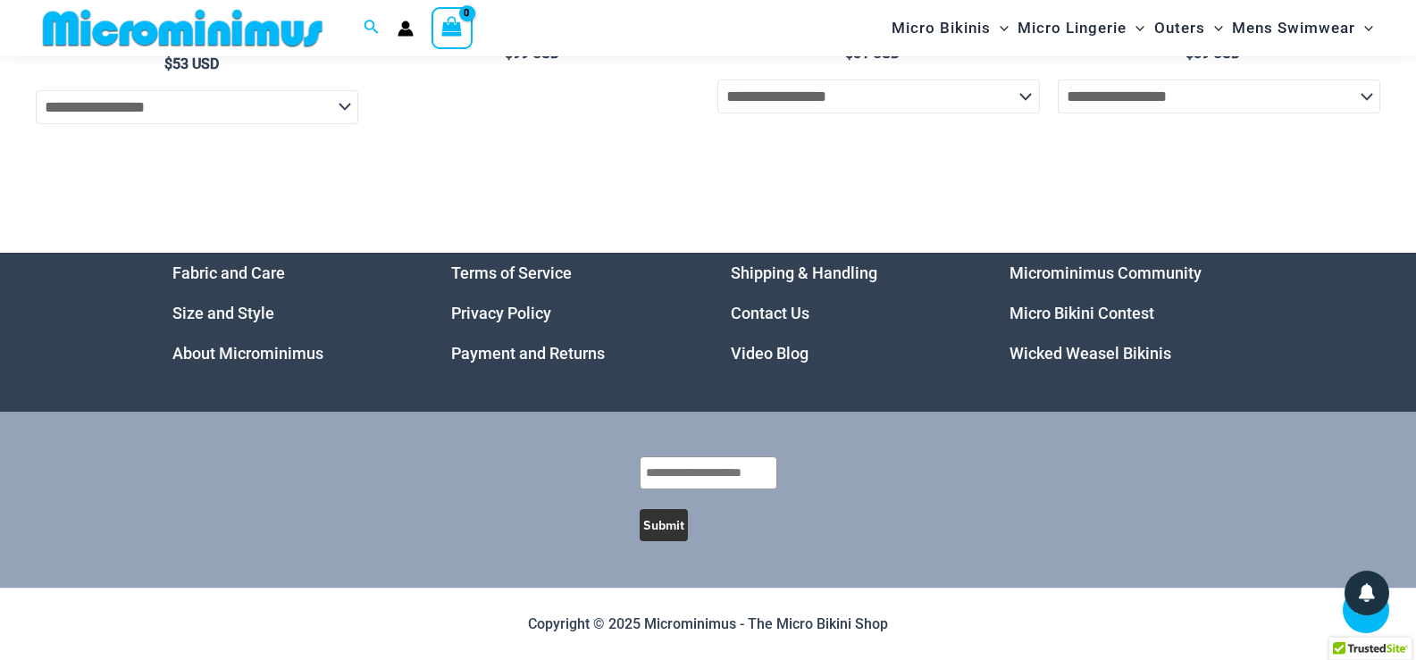
scroll to position [5418, 0]
